Goal: Information Seeking & Learning: Learn about a topic

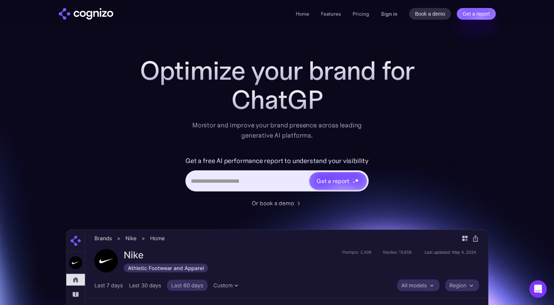
click at [393, 13] on link "Sign in" at bounding box center [389, 13] width 16 height 9
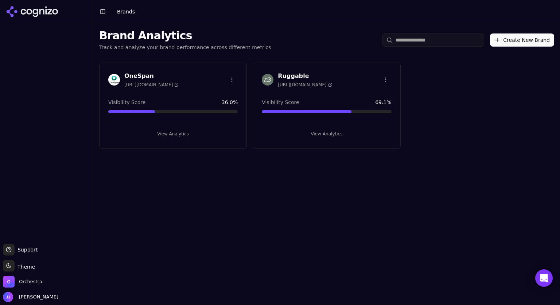
click at [324, 130] on button "View Analytics" at bounding box center [326, 134] width 129 height 12
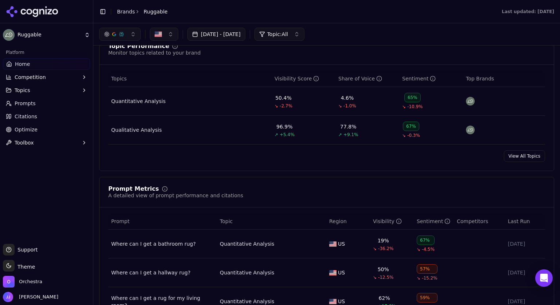
scroll to position [280, 0]
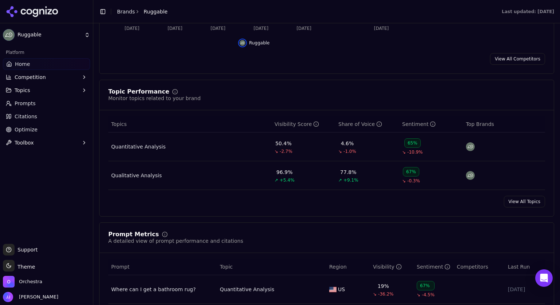
scroll to position [0, 0]
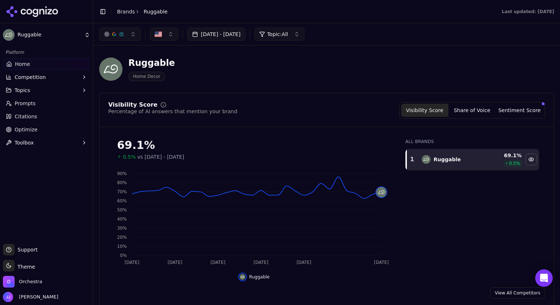
click at [468, 109] on button "Share of Voice" at bounding box center [471, 110] width 47 height 13
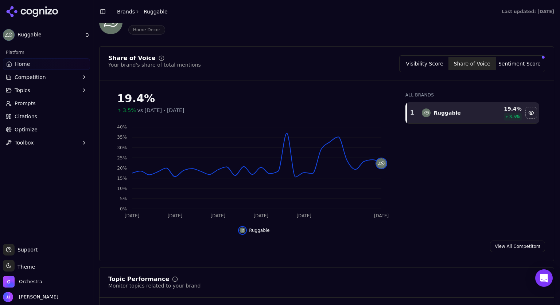
scroll to position [47, 0]
click at [516, 61] on button "Sentiment Score" at bounding box center [519, 62] width 47 height 13
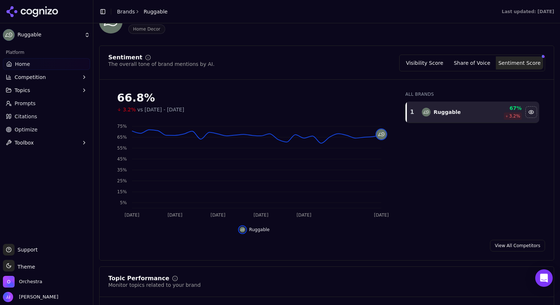
click at [478, 61] on button "Share of Voice" at bounding box center [471, 62] width 47 height 13
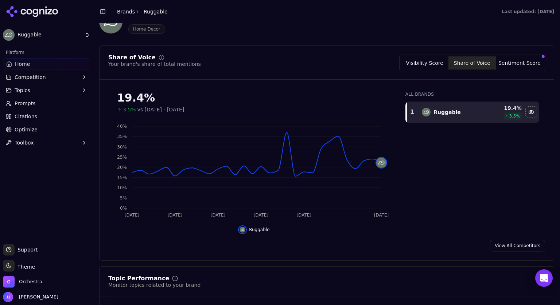
click at [434, 63] on button "Visibility Score" at bounding box center [424, 62] width 47 height 13
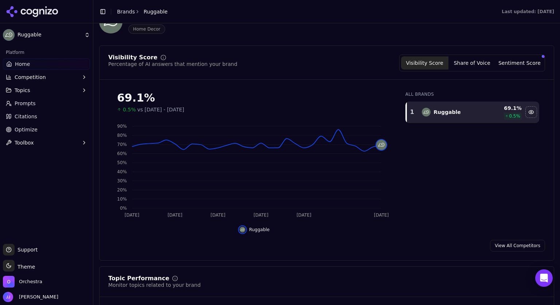
click at [467, 64] on button "Share of Voice" at bounding box center [471, 62] width 47 height 13
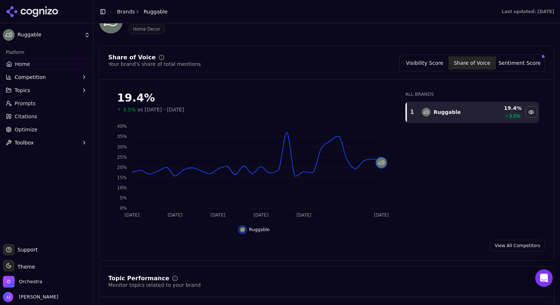
click at [22, 119] on span "Citations" at bounding box center [26, 116] width 23 height 7
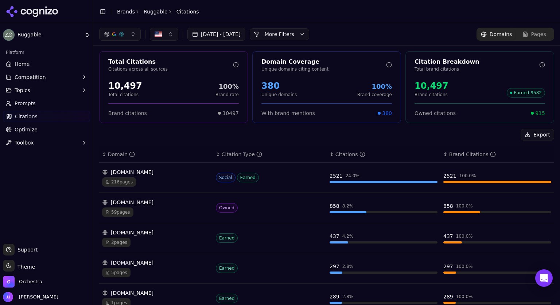
click at [307, 34] on button "More Filters" at bounding box center [279, 34] width 59 height 12
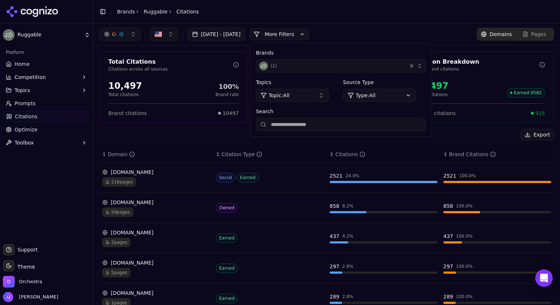
click at [289, 97] on span "Topic: All" at bounding box center [279, 95] width 21 height 7
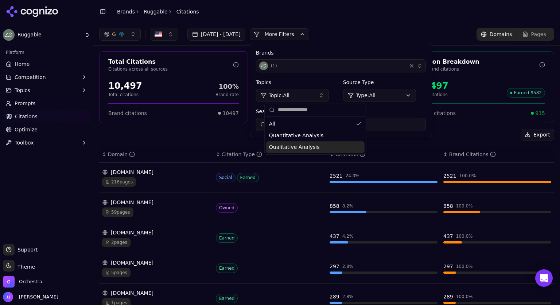
click at [286, 147] on span "Qualitative Analysis" at bounding box center [294, 147] width 51 height 7
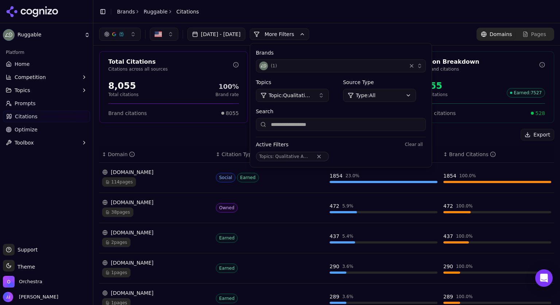
click at [130, 137] on div "Export" at bounding box center [326, 135] width 455 height 12
click at [309, 35] on button "More Filters" at bounding box center [279, 34] width 59 height 12
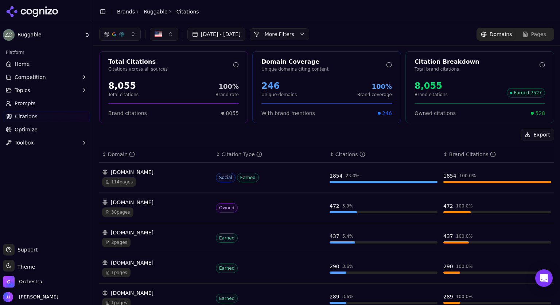
click at [309, 35] on button "More Filters" at bounding box center [279, 34] width 59 height 12
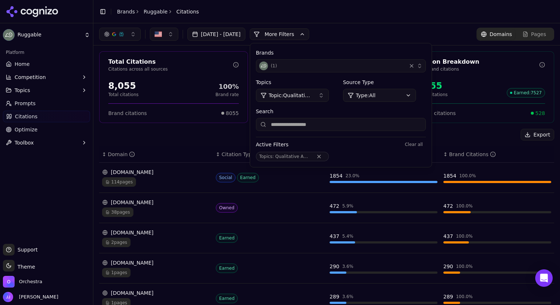
click at [311, 92] on span "Topic: Qualitative Analysis" at bounding box center [291, 95] width 44 height 7
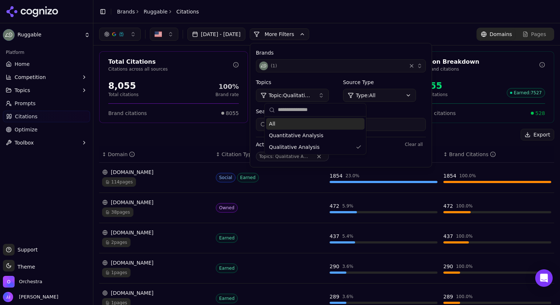
click at [284, 129] on div "All" at bounding box center [315, 124] width 98 height 12
click at [172, 135] on div "Export" at bounding box center [326, 135] width 455 height 12
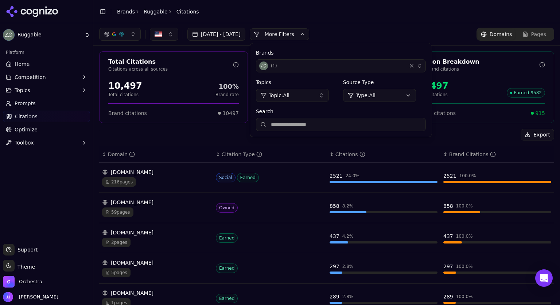
click at [172, 135] on div "Export" at bounding box center [326, 135] width 455 height 12
click at [309, 34] on button "More Filters" at bounding box center [279, 34] width 59 height 12
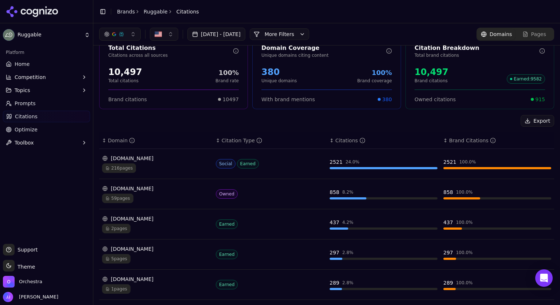
scroll to position [13, 0]
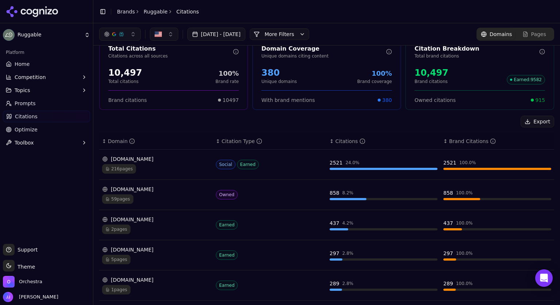
click at [20, 100] on span "Prompts" at bounding box center [25, 103] width 21 height 7
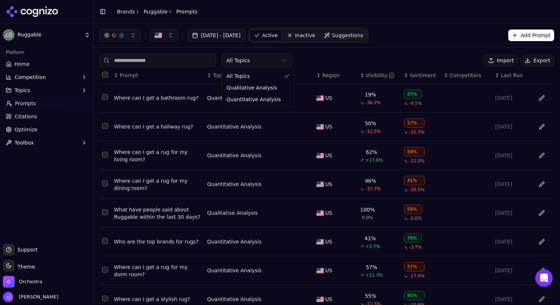
click at [263, 65] on html "Ruggable Platform Home Competition Topics Prompts Citations Optimize Toolbox Su…" at bounding box center [280, 152] width 560 height 305
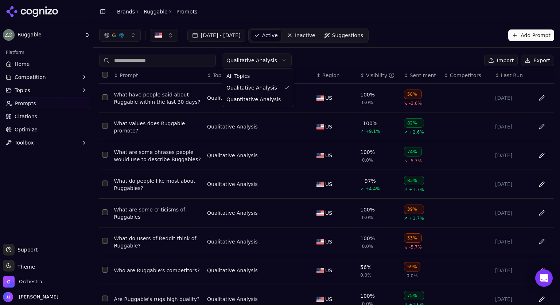
click at [252, 54] on html "Ruggable Platform Home Competition Topics Prompts Citations Optimize Toolbox Su…" at bounding box center [280, 152] width 560 height 305
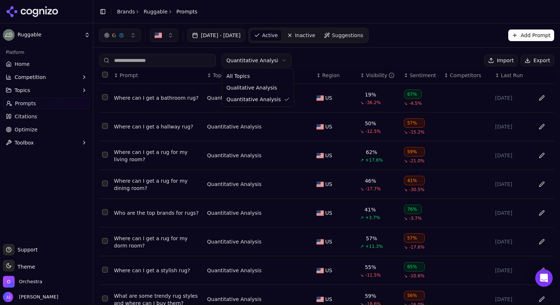
click at [260, 60] on html "Ruggable Platform Home Competition Topics Prompts Citations Optimize Toolbox Su…" at bounding box center [280, 152] width 560 height 305
click at [410, 78] on div "Sentiment" at bounding box center [424, 75] width 28 height 7
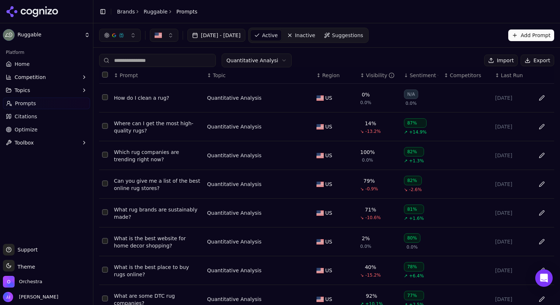
click at [410, 78] on div "Sentiment" at bounding box center [424, 75] width 28 height 7
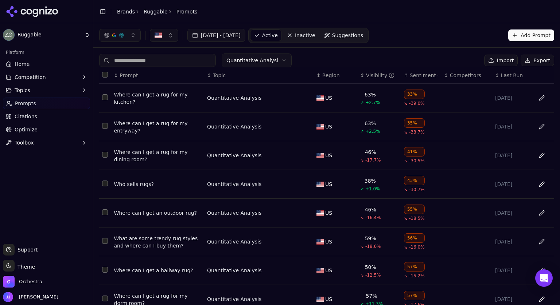
click at [404, 75] on div "↑ Sentiment" at bounding box center [421, 75] width 34 height 7
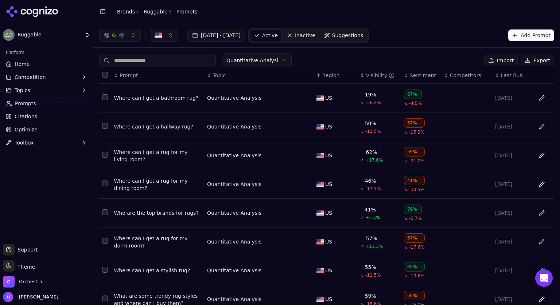
click at [404, 75] on div "↕ Sentiment" at bounding box center [421, 75] width 34 height 7
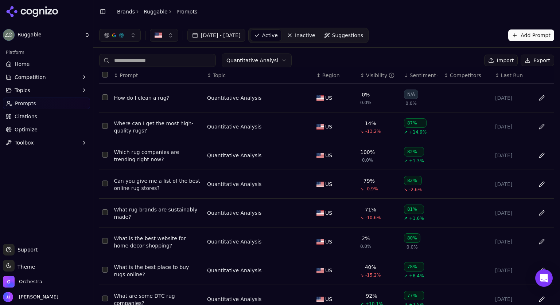
click at [404, 75] on div "↓ Sentiment" at bounding box center [421, 75] width 34 height 7
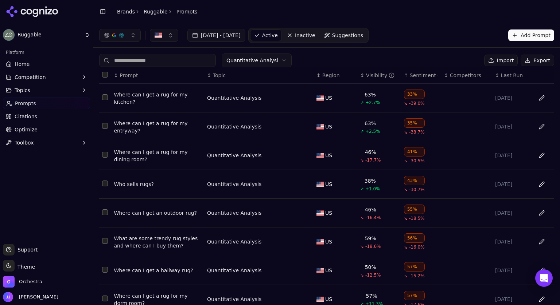
click at [147, 93] on div "Where can I get a rug for my kitchen?" at bounding box center [157, 98] width 87 height 15
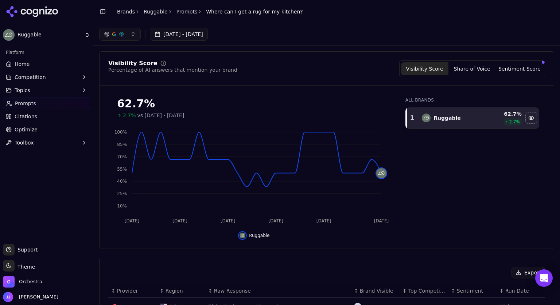
click at [514, 72] on button "Sentiment Score" at bounding box center [519, 68] width 47 height 13
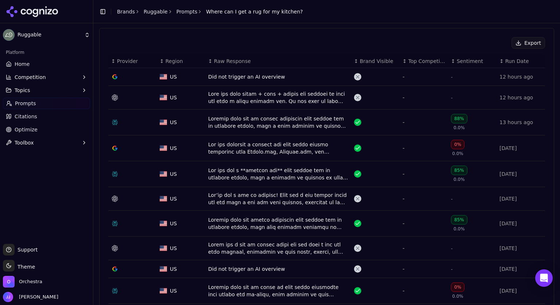
scroll to position [230, 0]
click at [297, 287] on div "Data table" at bounding box center [278, 291] width 140 height 15
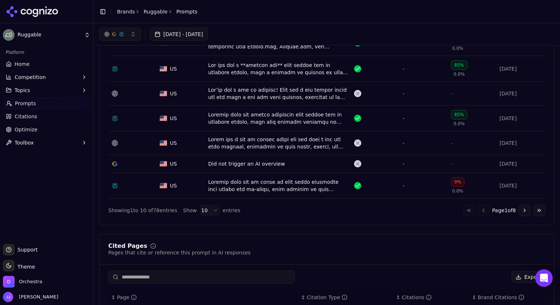
scroll to position [336, 0]
